Goal: Check status: Check status

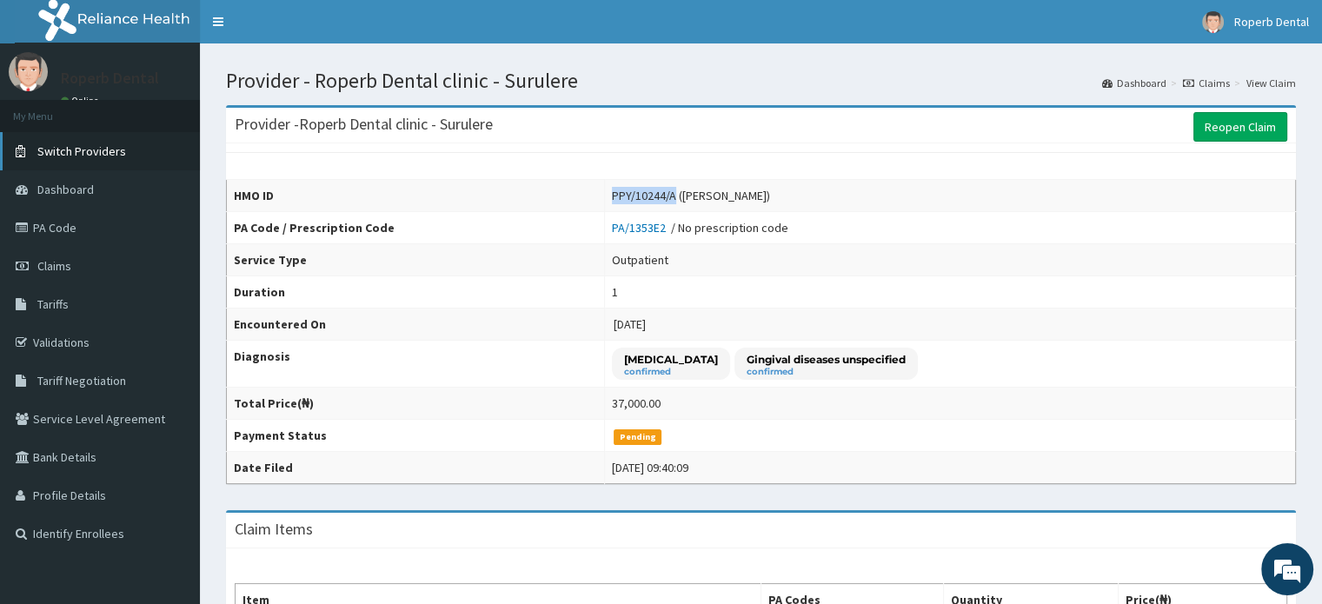
click at [66, 157] on span "Switch Providers" at bounding box center [81, 151] width 89 height 16
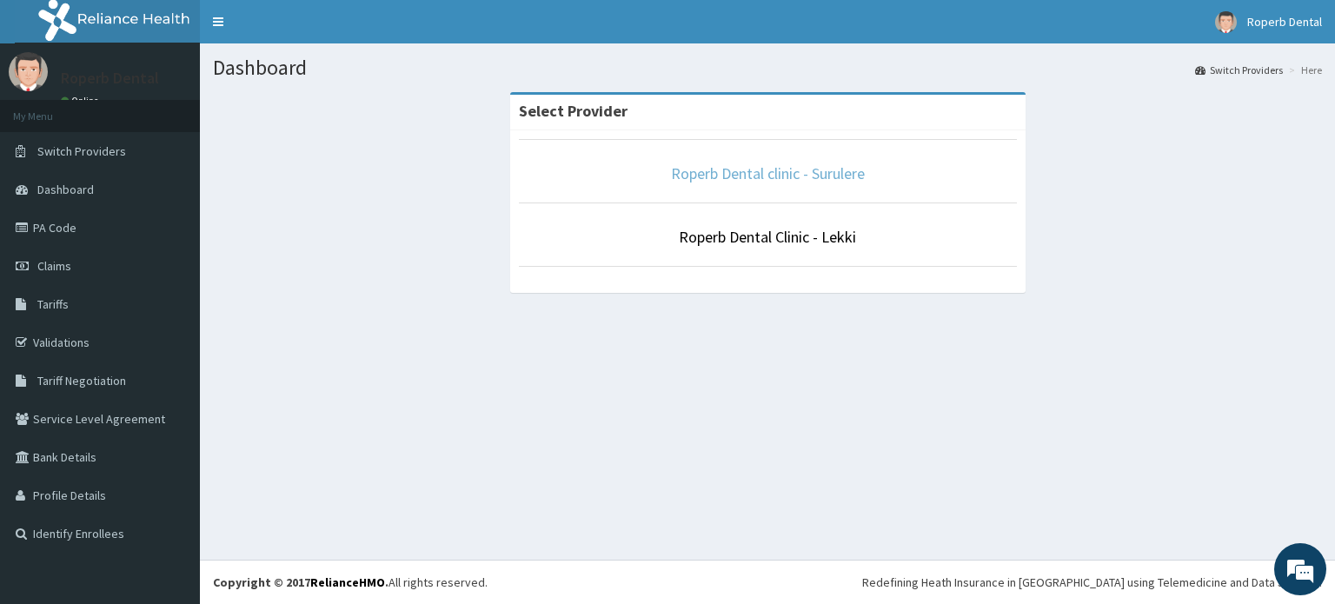
click at [779, 182] on link "Roperb Dental clinic - Surulere" at bounding box center [768, 173] width 194 height 20
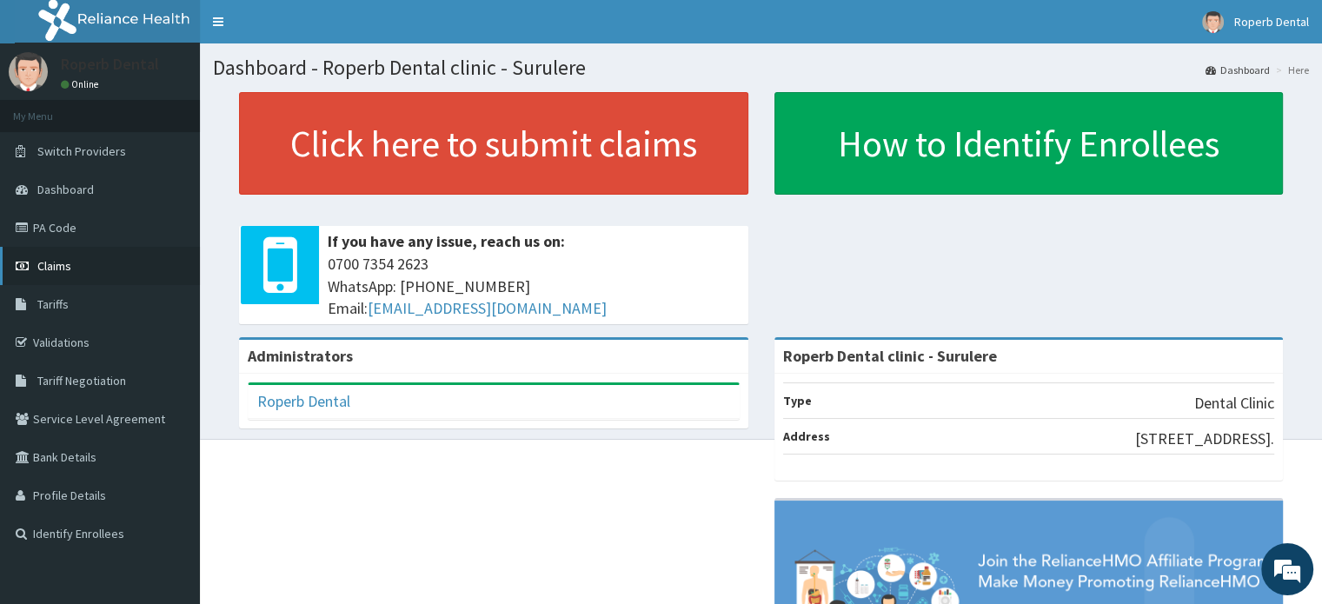
click at [96, 276] on link "Claims" at bounding box center [100, 266] width 200 height 38
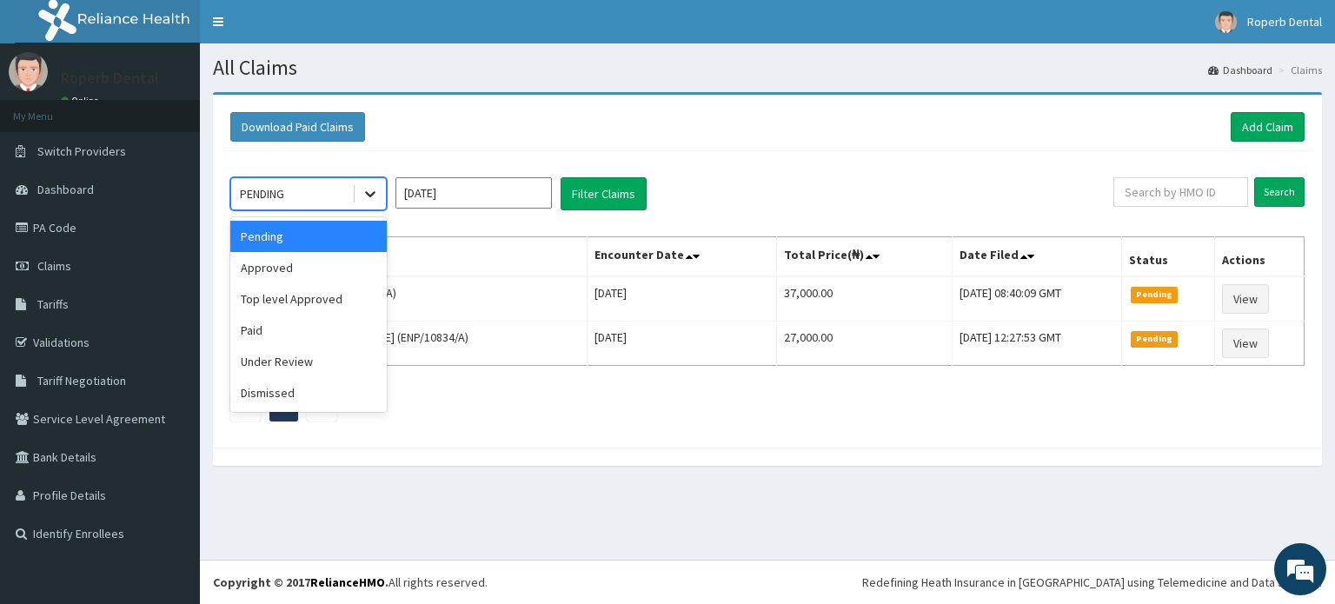
click at [369, 205] on div at bounding box center [370, 193] width 31 height 31
click at [339, 269] on div "Approved" at bounding box center [308, 267] width 156 height 31
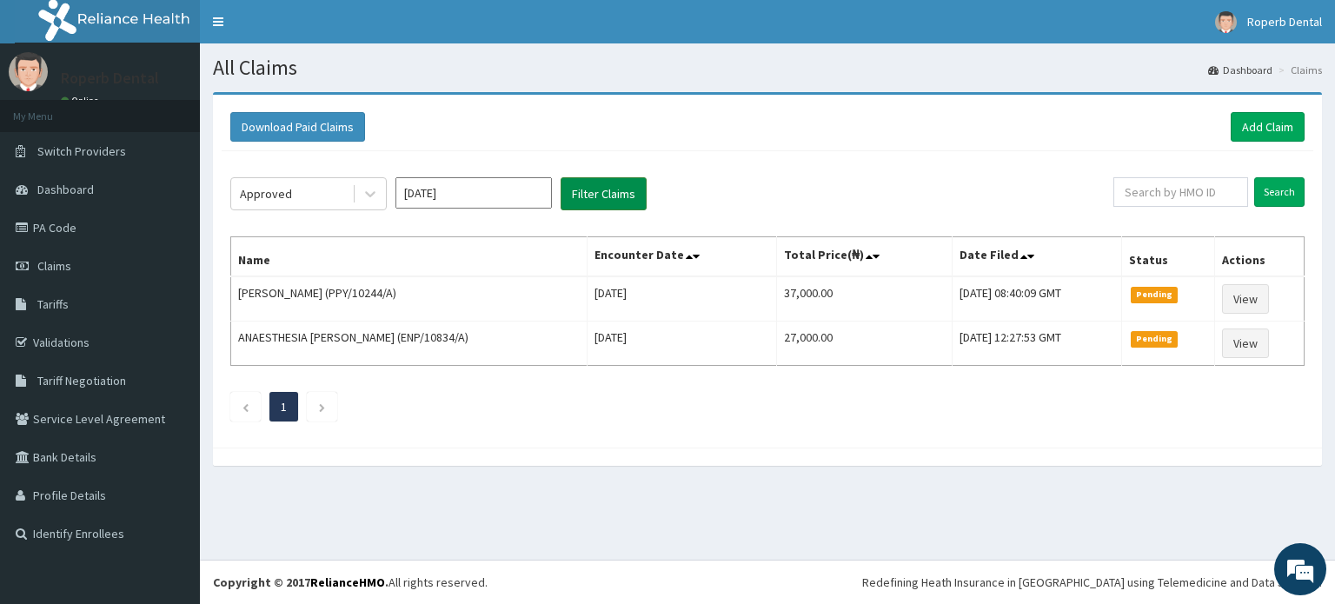
click at [581, 194] on button "Filter Claims" at bounding box center [604, 193] width 86 height 33
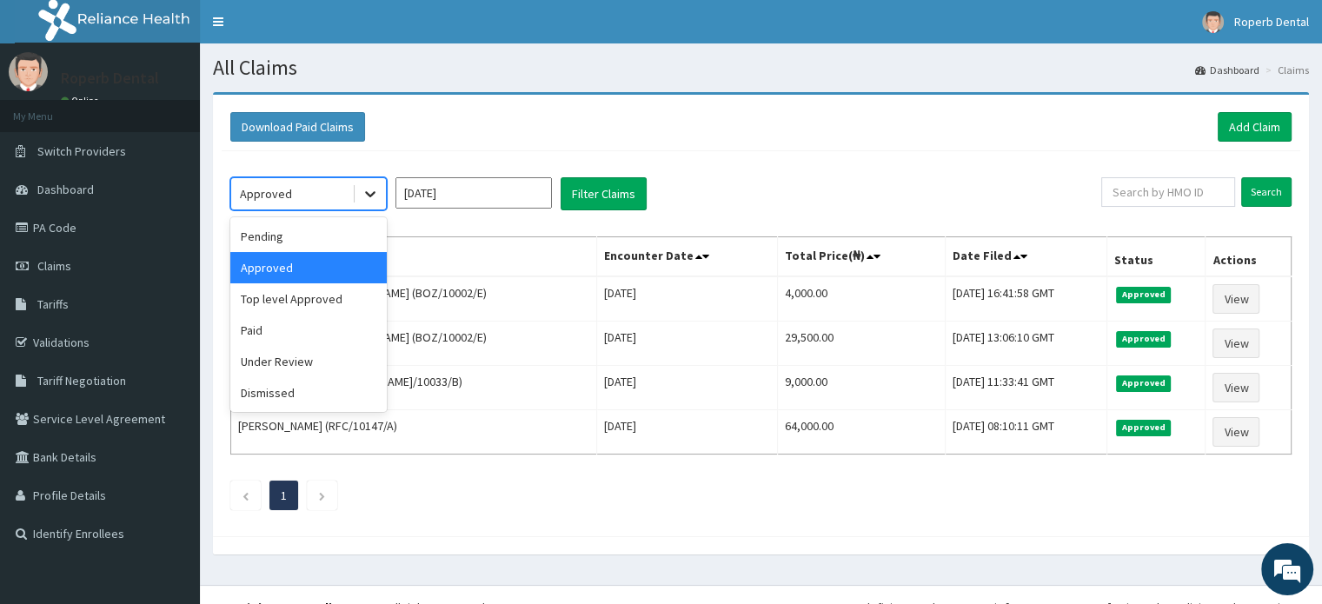
click at [369, 199] on icon at bounding box center [370, 193] width 17 height 17
click at [307, 336] on div "Paid" at bounding box center [308, 330] width 156 height 31
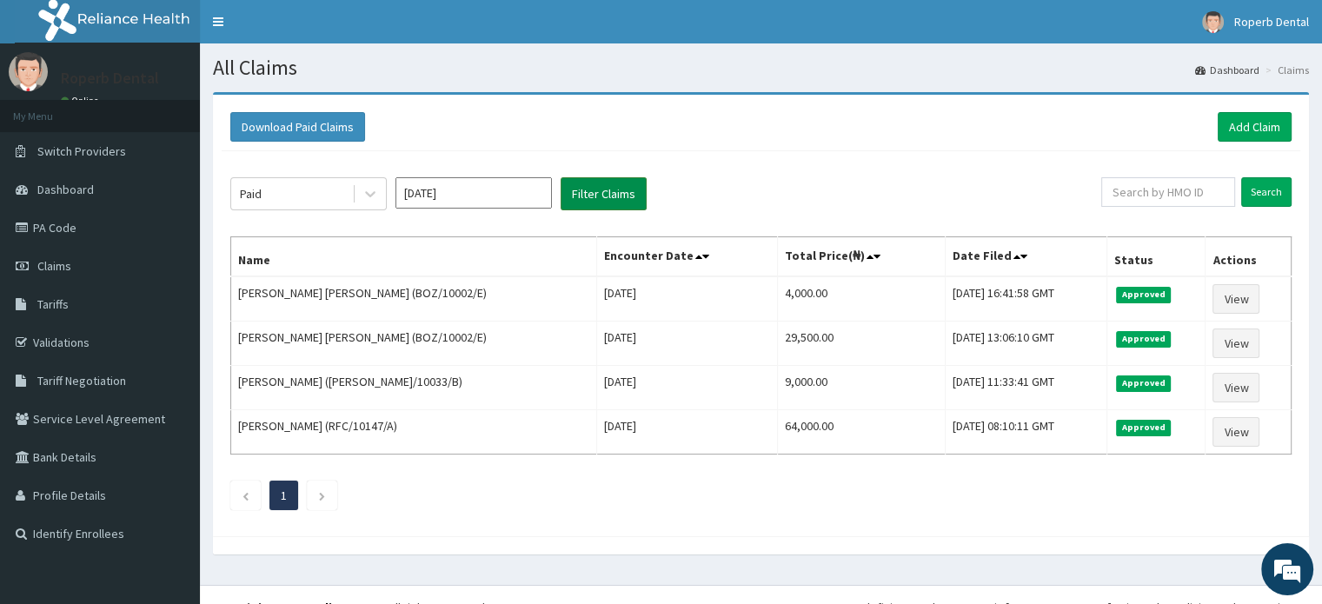
click at [593, 192] on button "Filter Claims" at bounding box center [604, 193] width 86 height 33
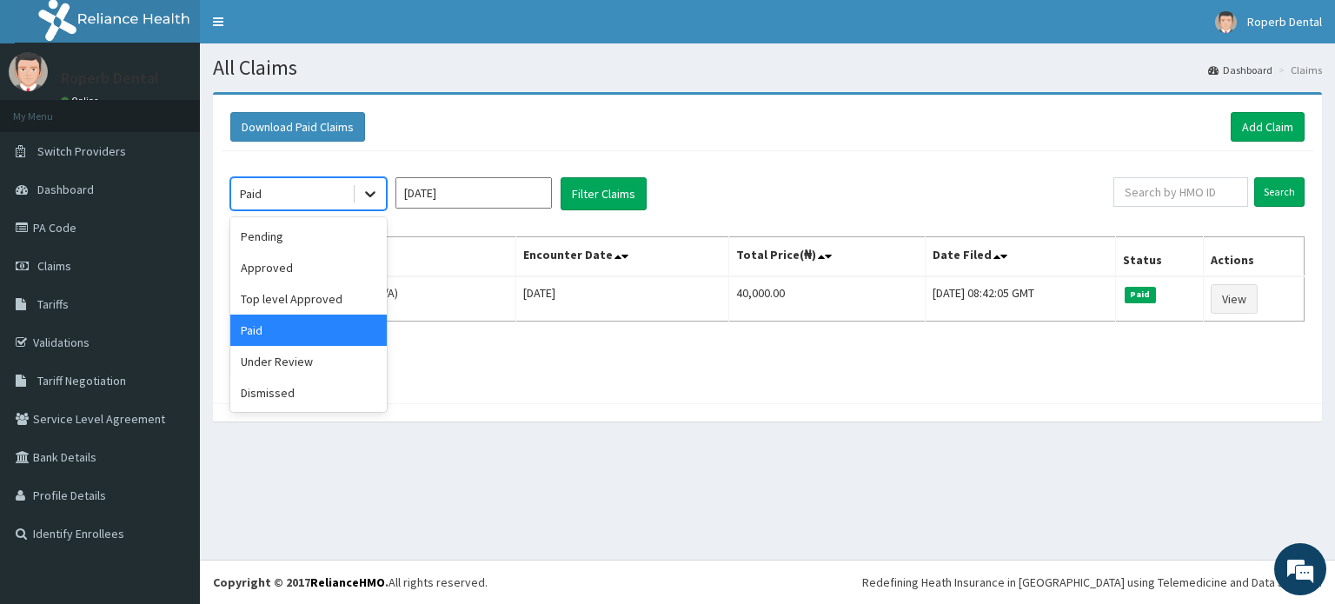
click at [378, 203] on div at bounding box center [370, 193] width 31 height 31
click at [349, 239] on div "Pending" at bounding box center [308, 236] width 156 height 31
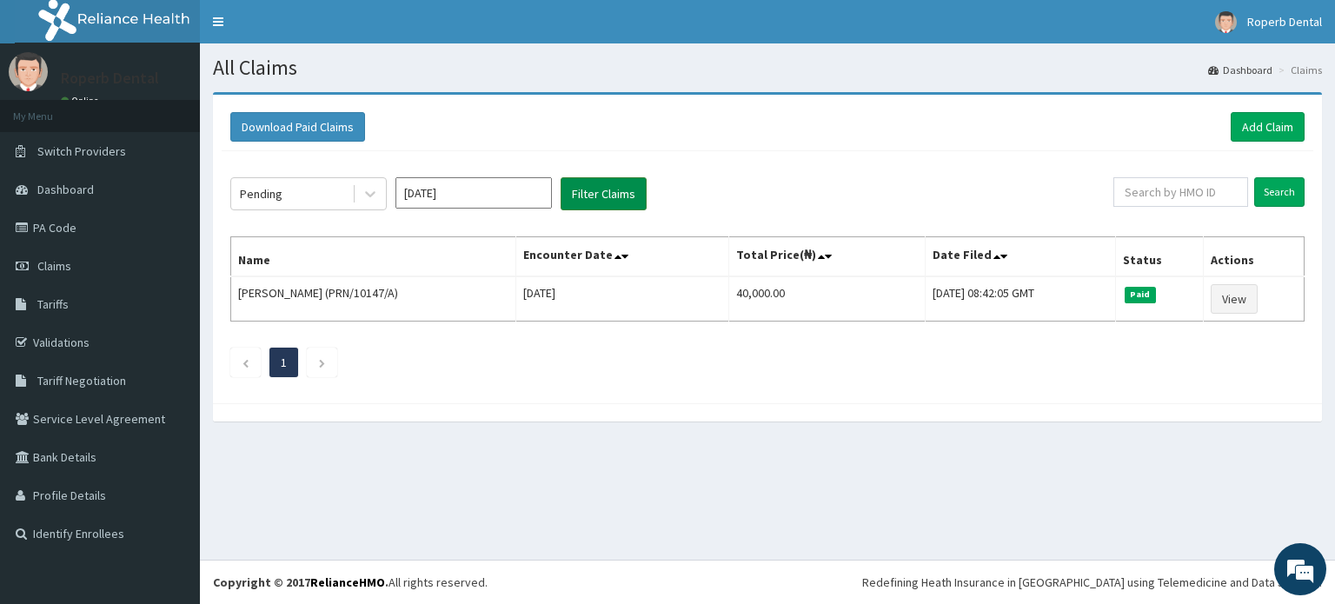
click at [576, 204] on button "Filter Claims" at bounding box center [604, 193] width 86 height 33
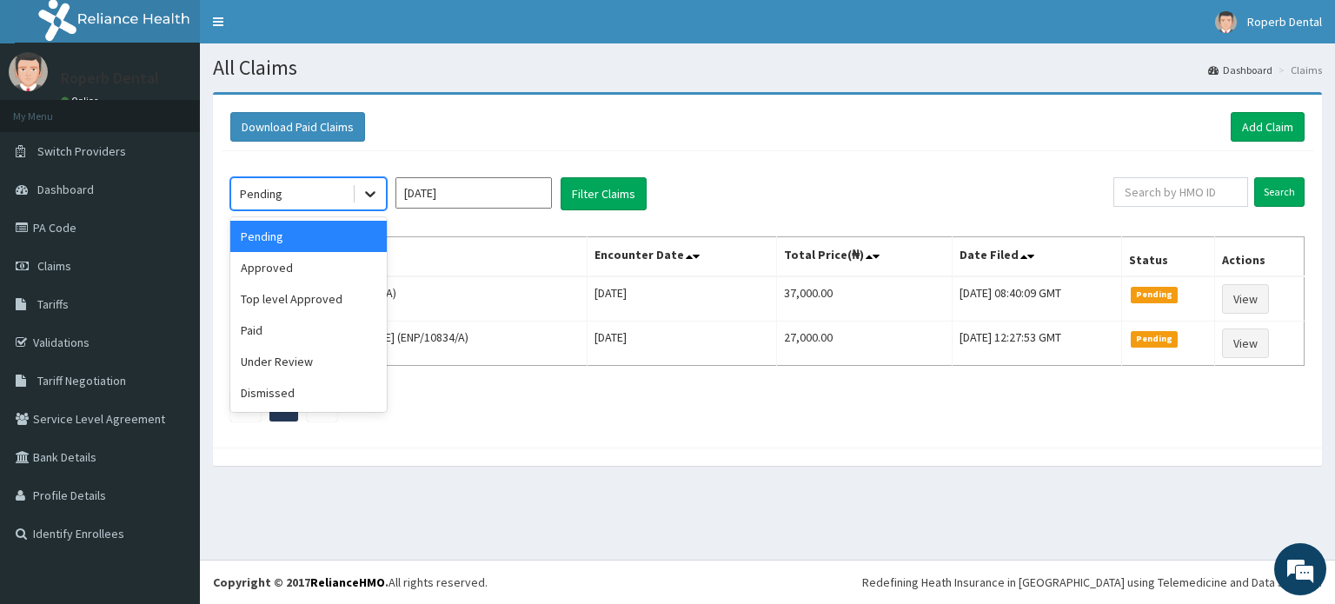
click at [379, 208] on div at bounding box center [370, 193] width 31 height 31
click at [347, 270] on div "Approved" at bounding box center [308, 267] width 156 height 31
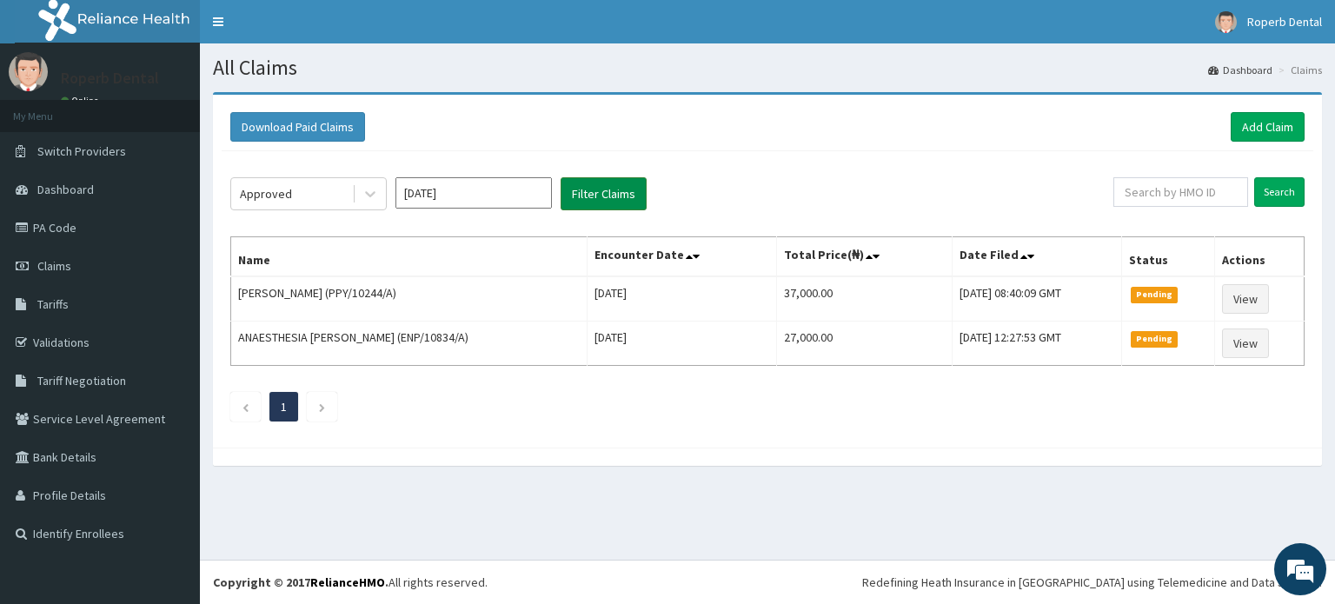
click at [629, 187] on button "Filter Claims" at bounding box center [604, 193] width 86 height 33
